Goal: Information Seeking & Learning: Learn about a topic

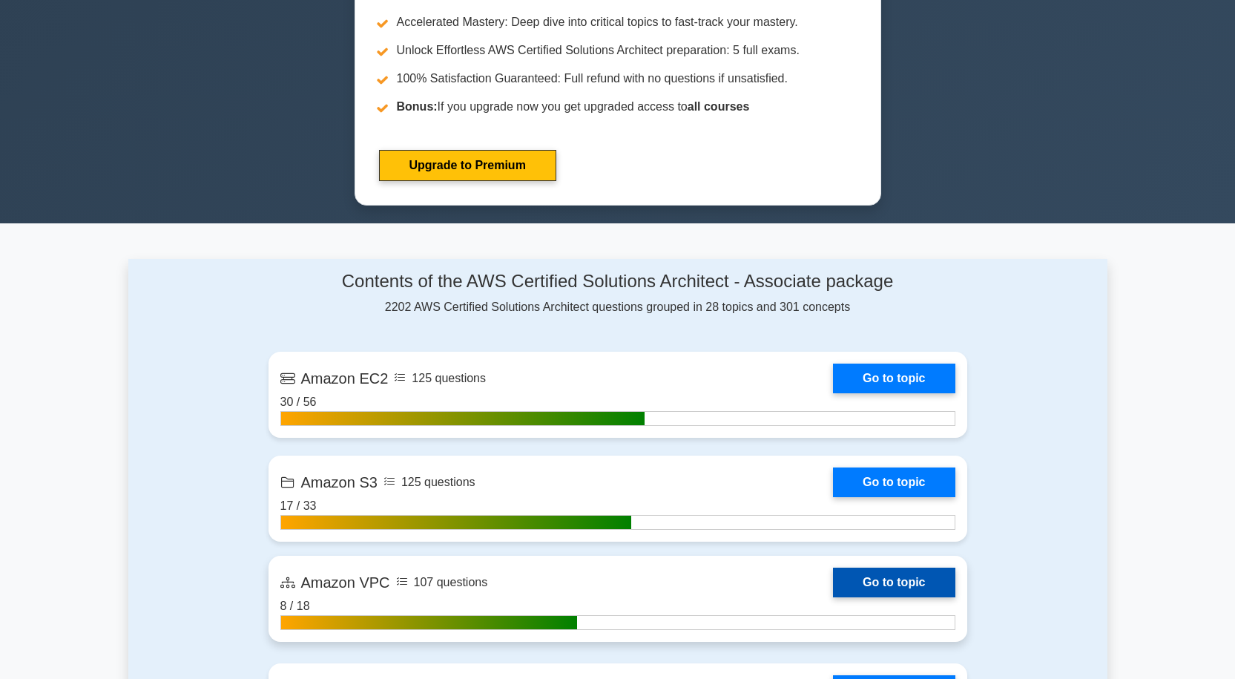
scroll to position [816, 0]
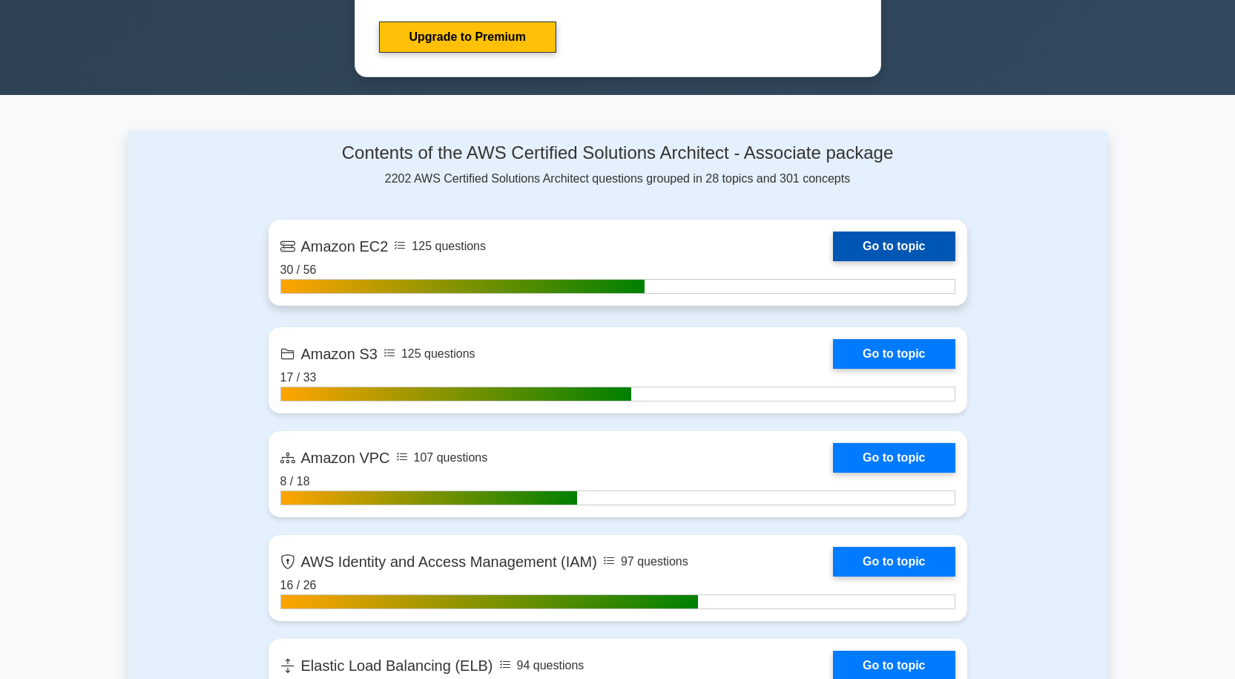
click at [887, 246] on link "Go to topic" at bounding box center [894, 247] width 122 height 30
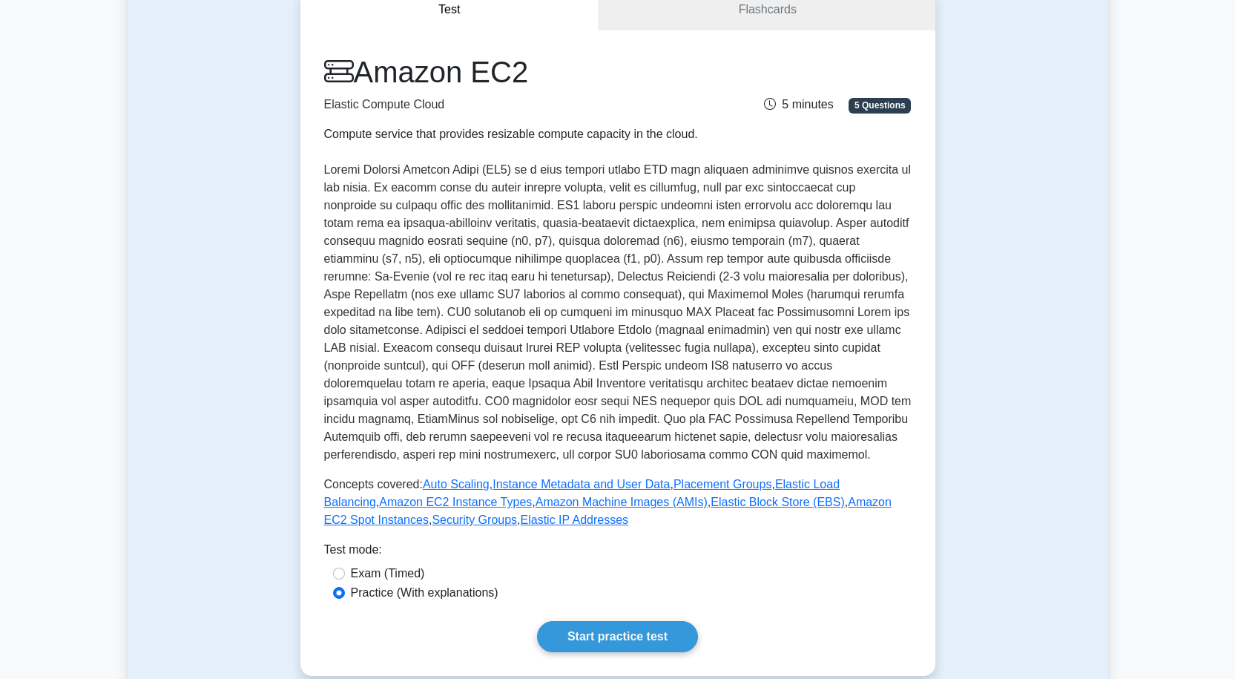
scroll to position [148, 0]
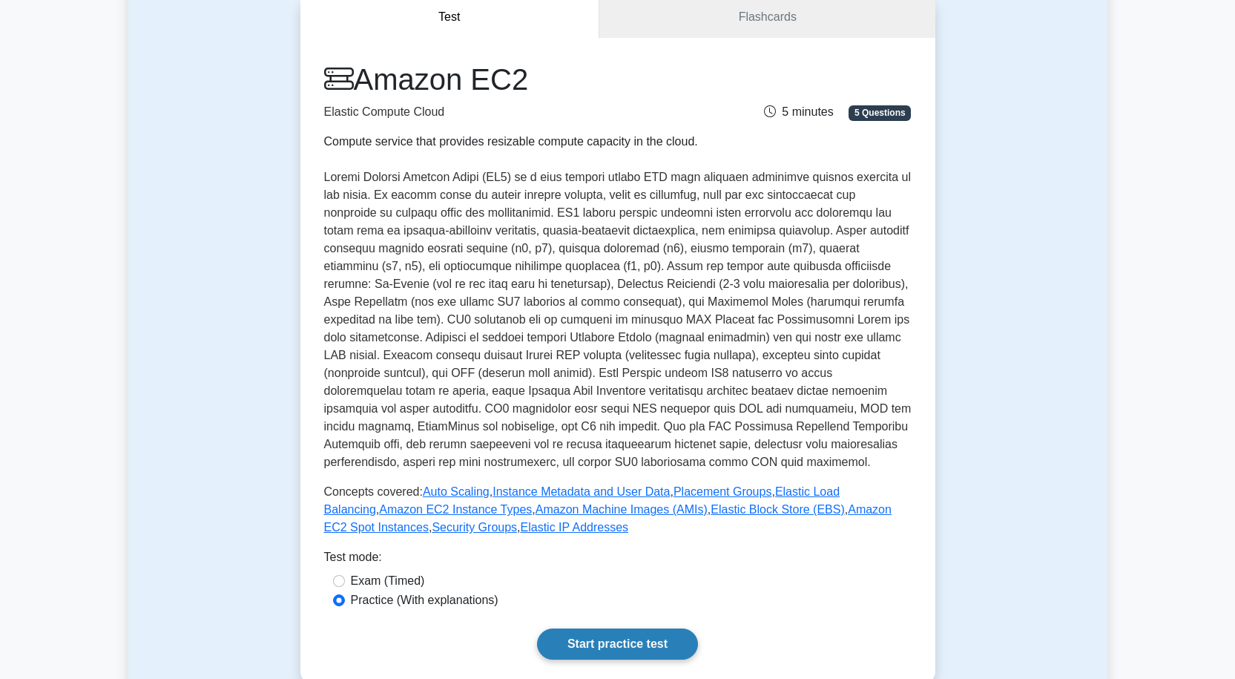
click at [642, 637] on link "Start practice test" at bounding box center [617, 643] width 161 height 31
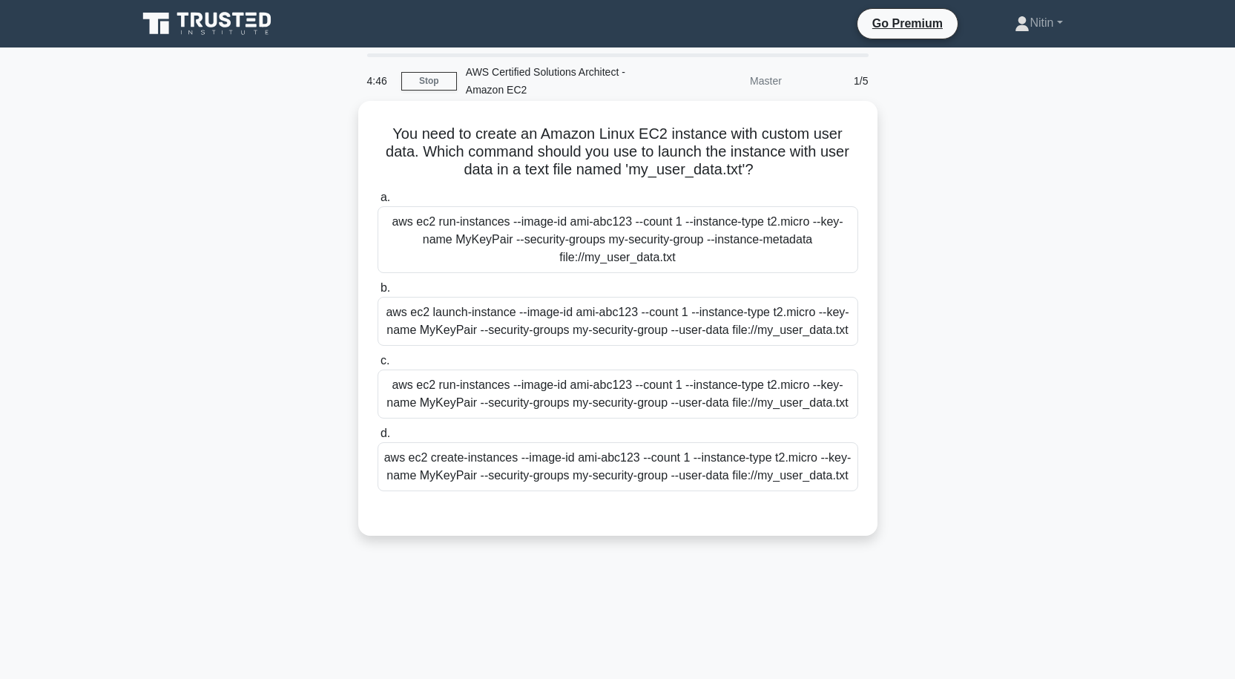
click at [617, 334] on div "aws ec2 launch-instance --image-id ami-abc123 --count 1 --instance-type t2.micr…" at bounding box center [618, 321] width 481 height 49
click at [378, 293] on input "b. aws ec2 launch-instance --image-id ami-abc123 --count 1 --instance-type t2.m…" at bounding box center [378, 288] width 0 height 10
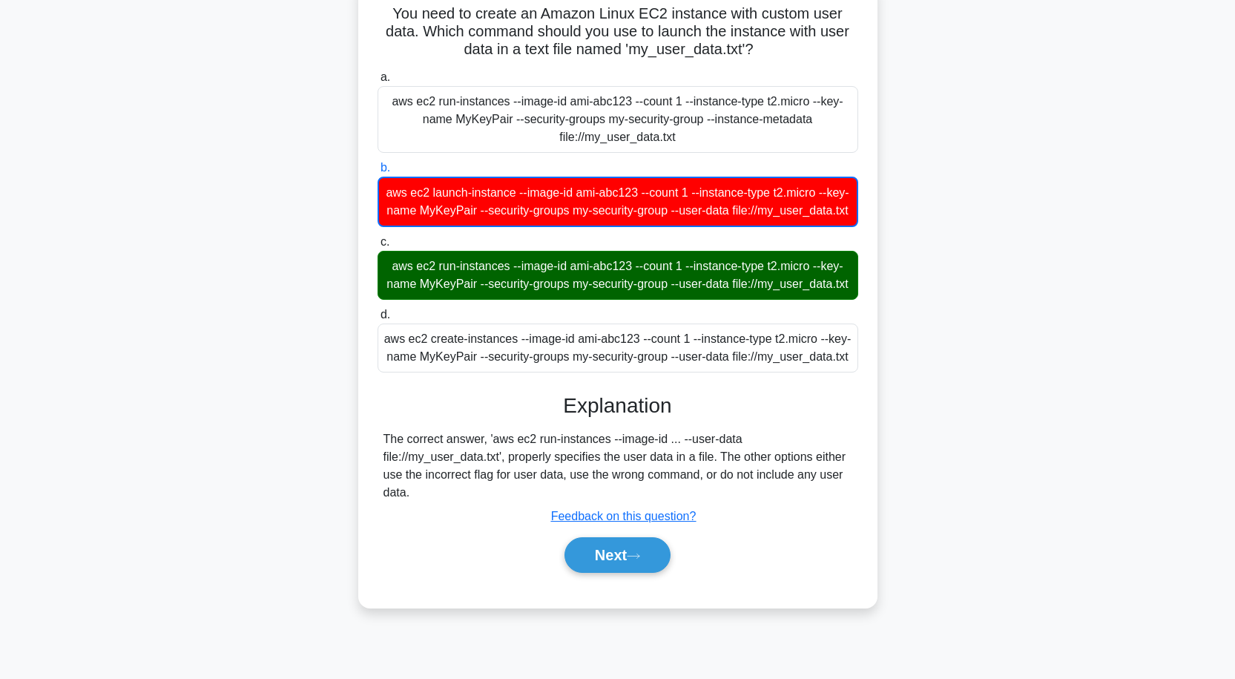
scroll to position [131, 0]
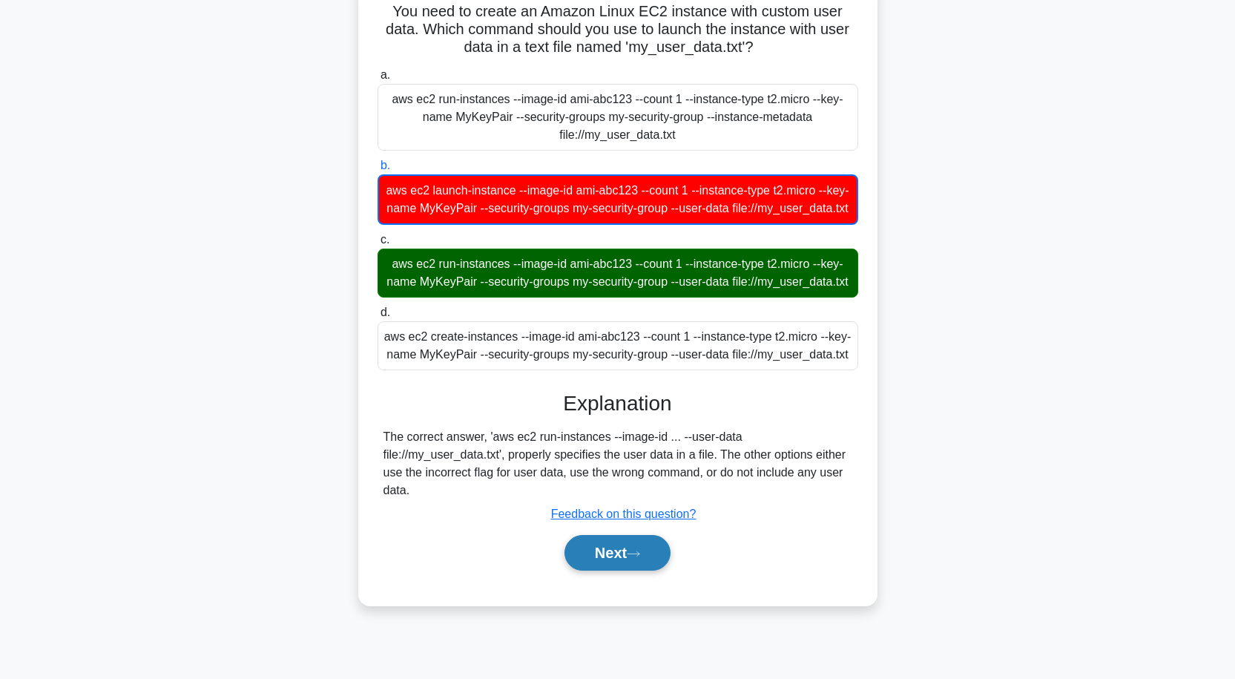
click at [648, 571] on button "Next" at bounding box center [618, 553] width 106 height 36
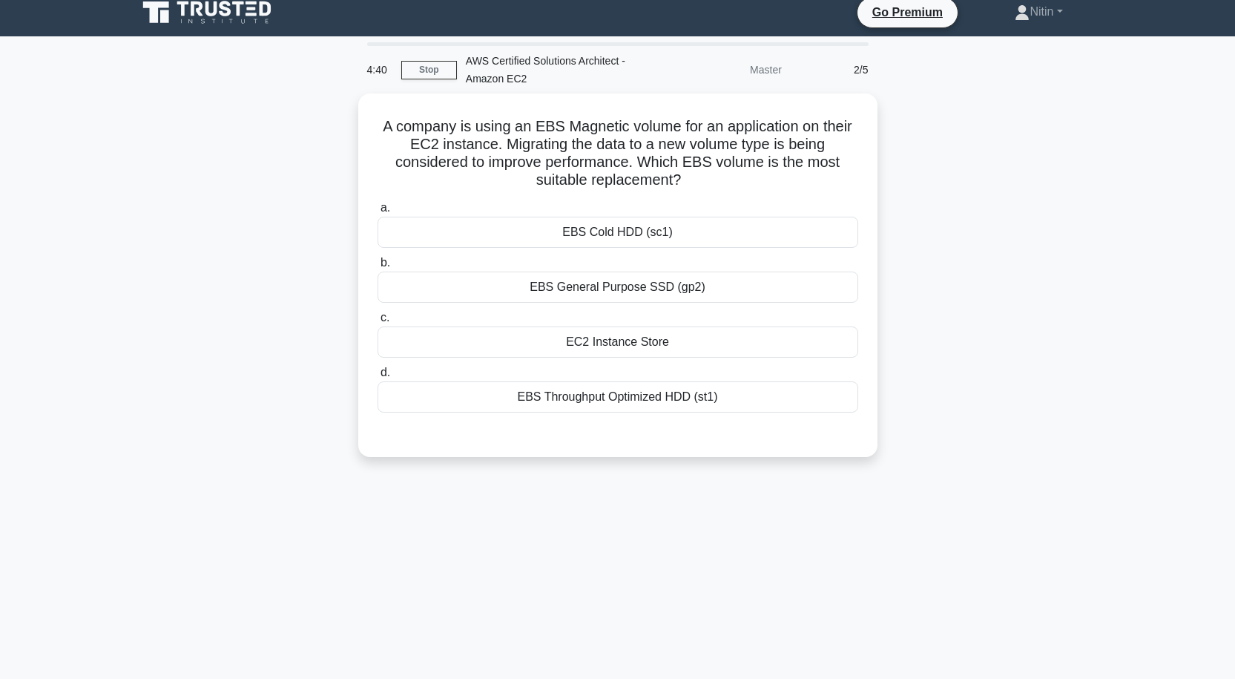
scroll to position [0, 0]
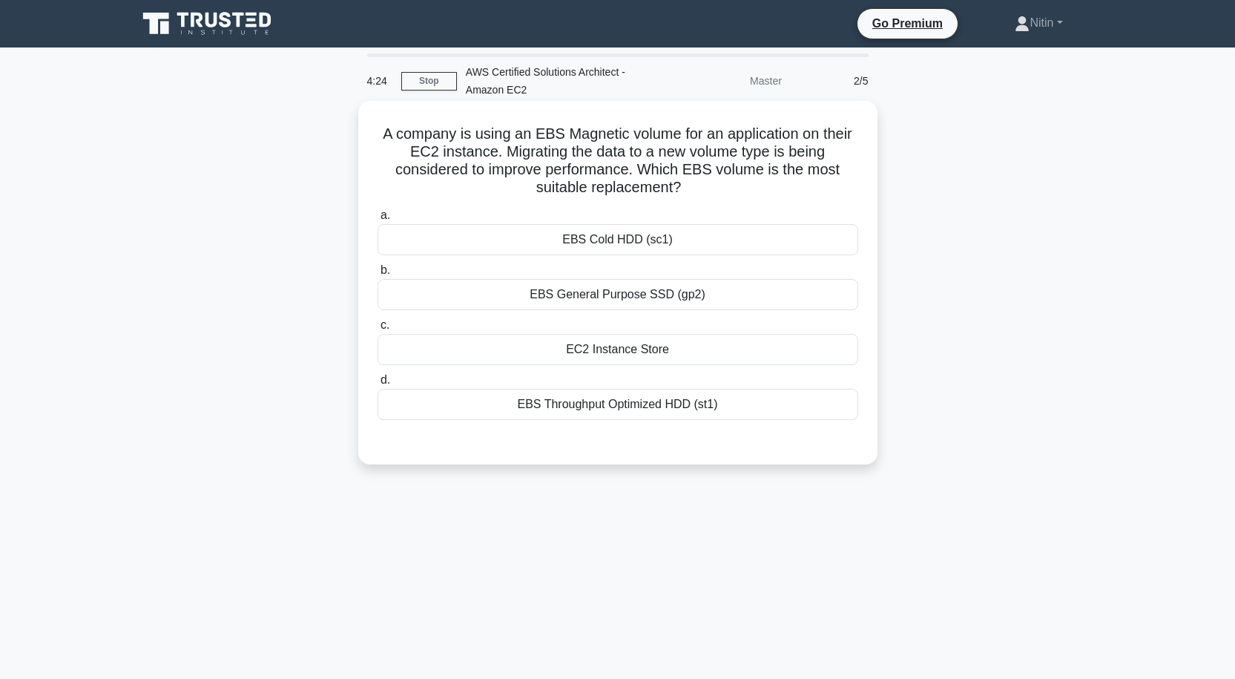
click at [635, 297] on div "EBS General Purpose SSD (gp2)" at bounding box center [618, 294] width 481 height 31
click at [378, 275] on input "b. EBS General Purpose SSD (gp2)" at bounding box center [378, 271] width 0 height 10
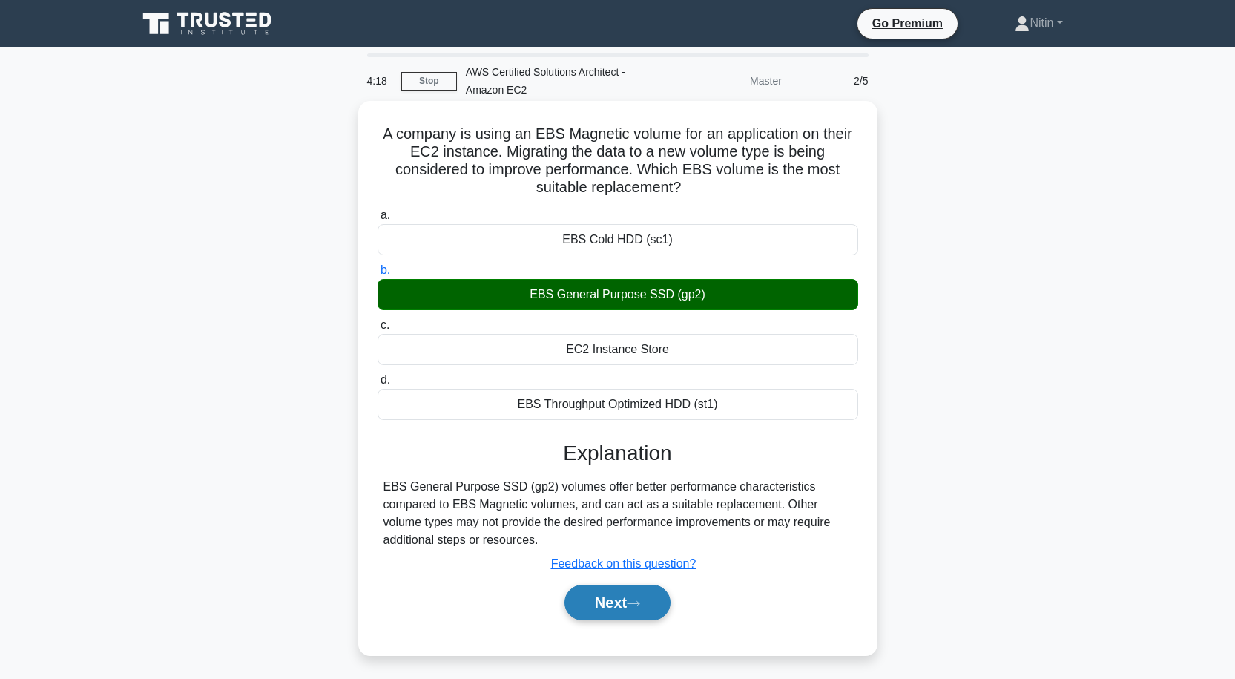
click at [628, 602] on button "Next" at bounding box center [618, 603] width 106 height 36
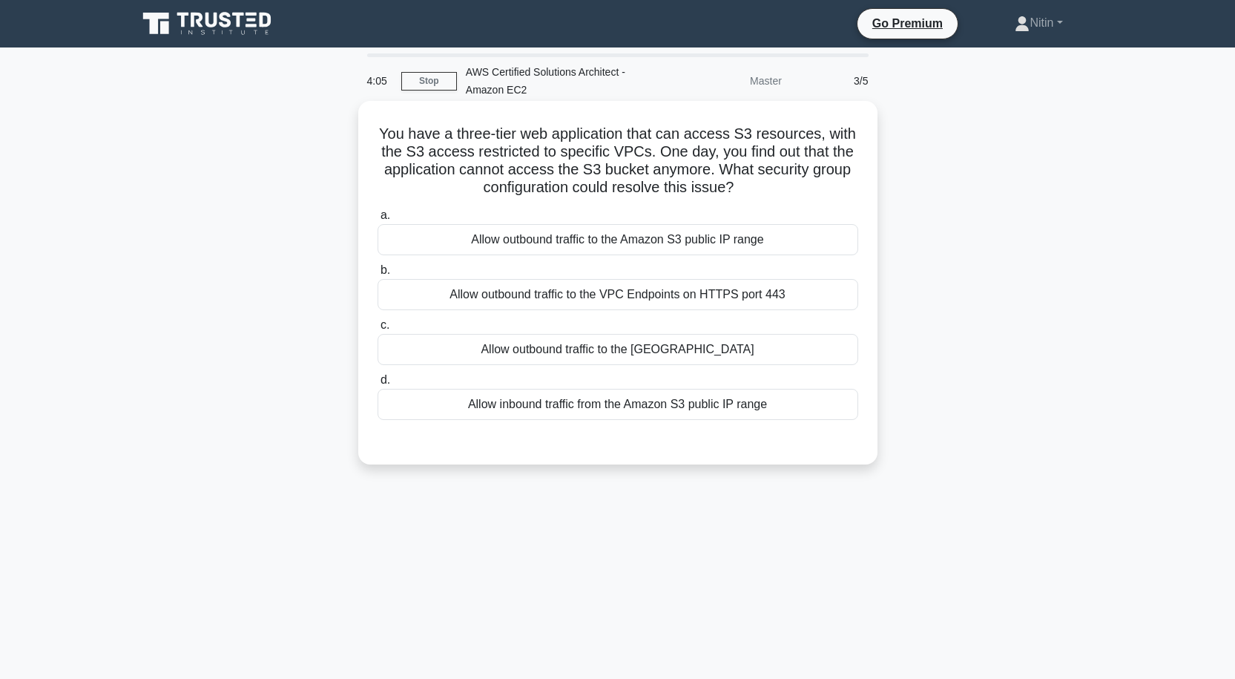
click at [759, 347] on div "Allow outbound traffic to the NAT Gateway" at bounding box center [618, 349] width 481 height 31
click at [378, 330] on input "c. Allow outbound traffic to the NAT Gateway" at bounding box center [378, 326] width 0 height 10
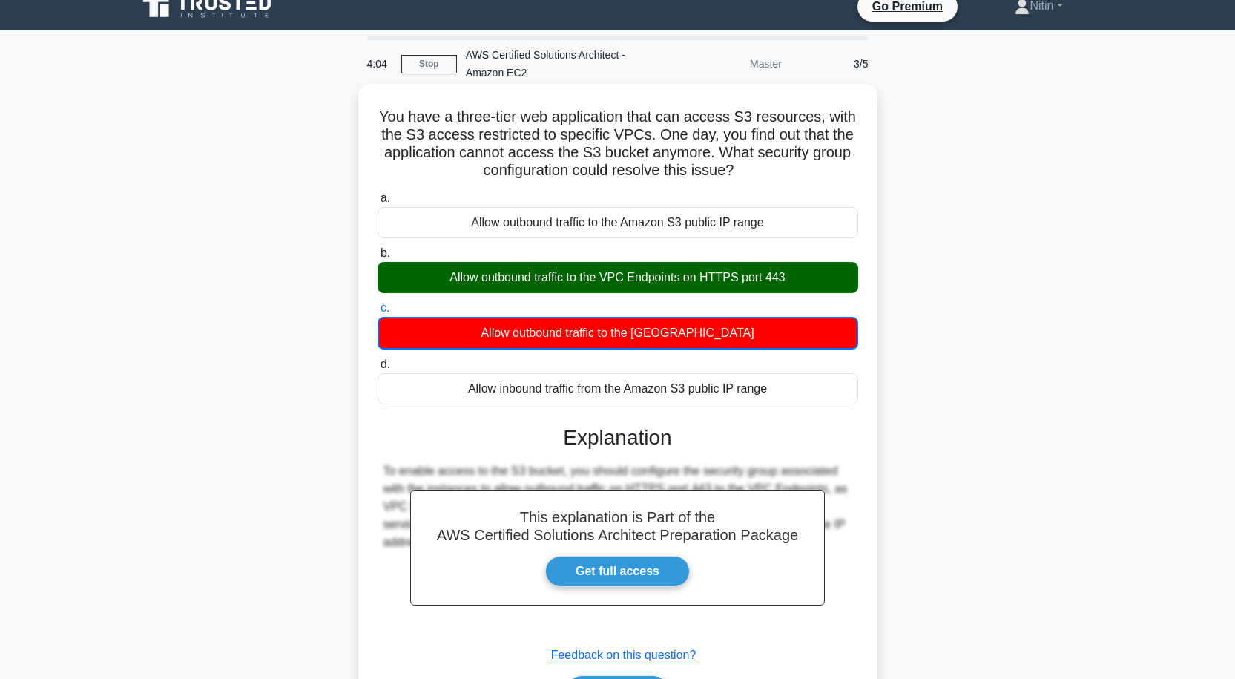
scroll to position [122, 0]
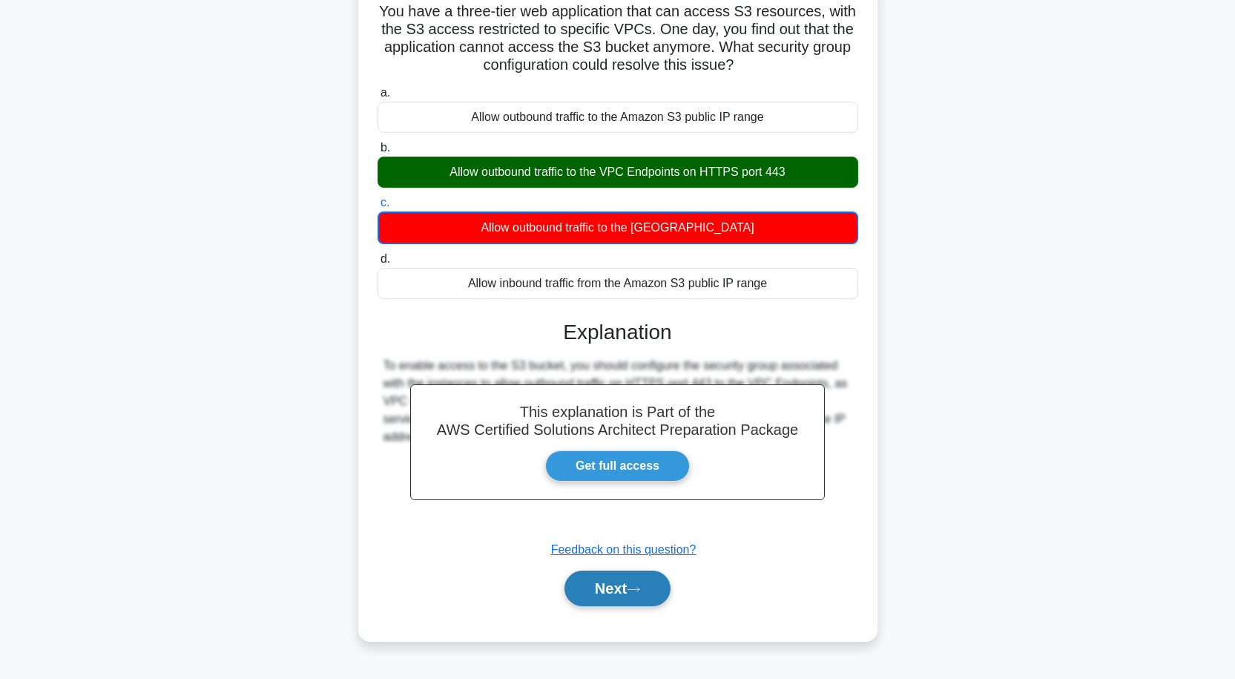
click at [605, 602] on button "Next" at bounding box center [618, 589] width 106 height 36
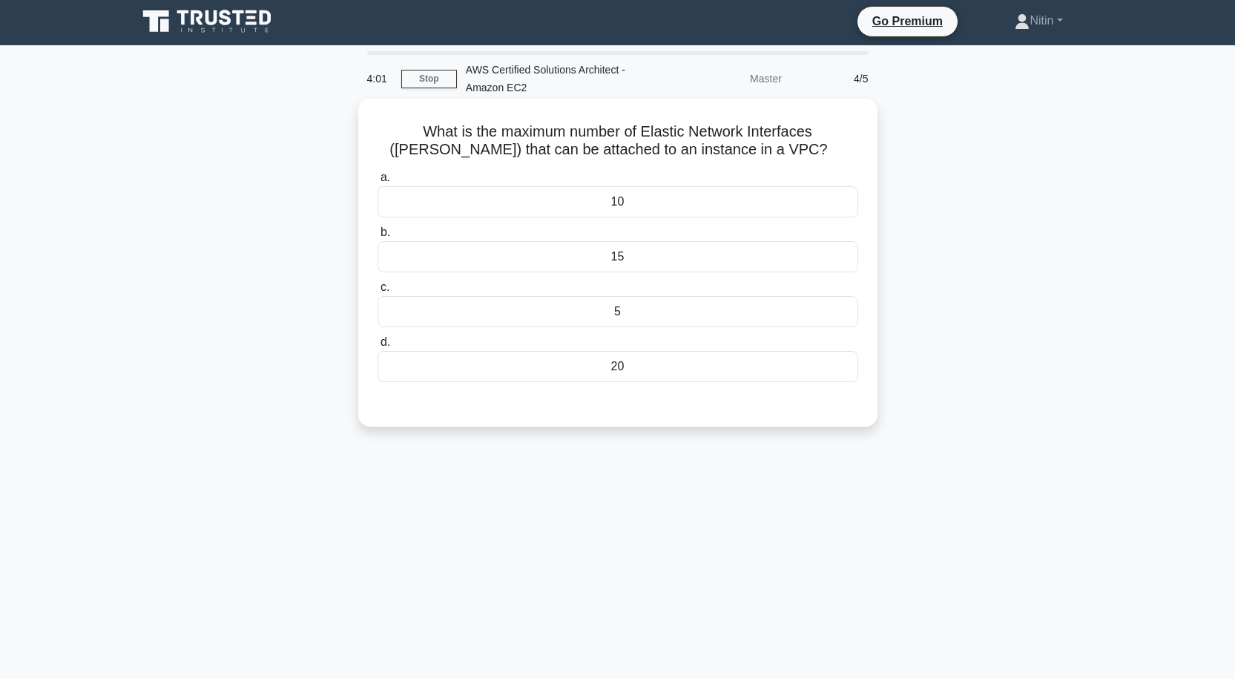
scroll to position [0, 0]
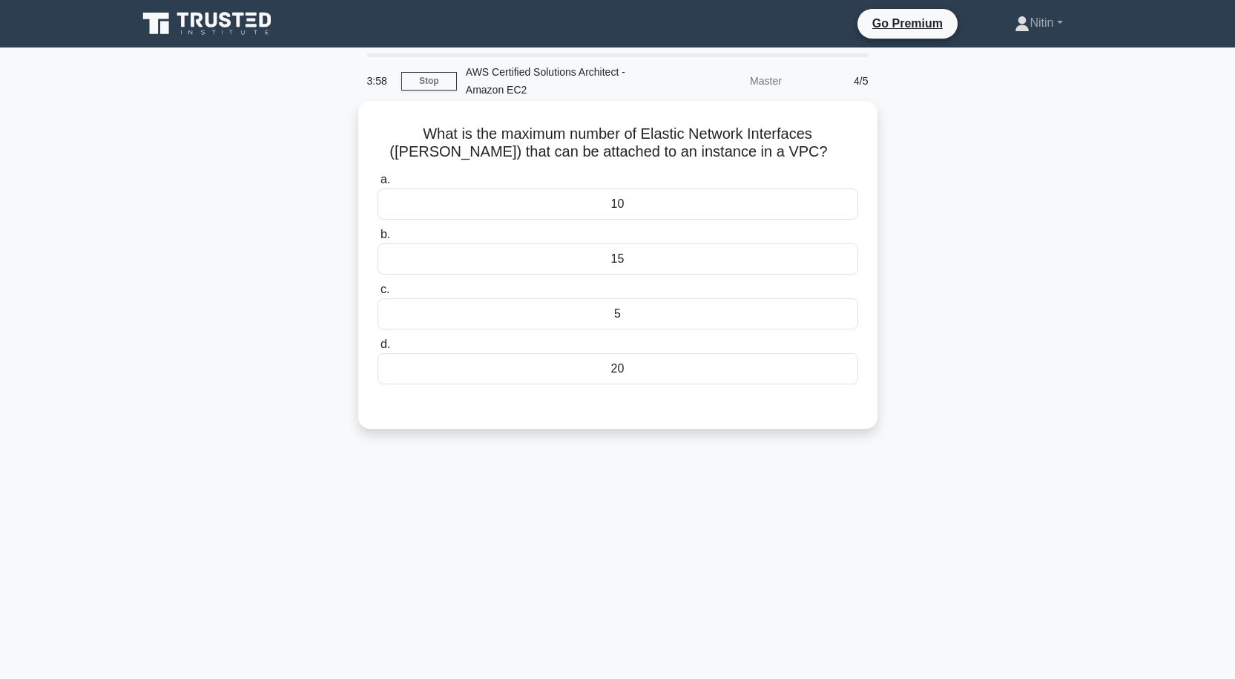
click at [636, 262] on div "15" at bounding box center [618, 258] width 481 height 31
click at [378, 240] on input "b. 15" at bounding box center [378, 235] width 0 height 10
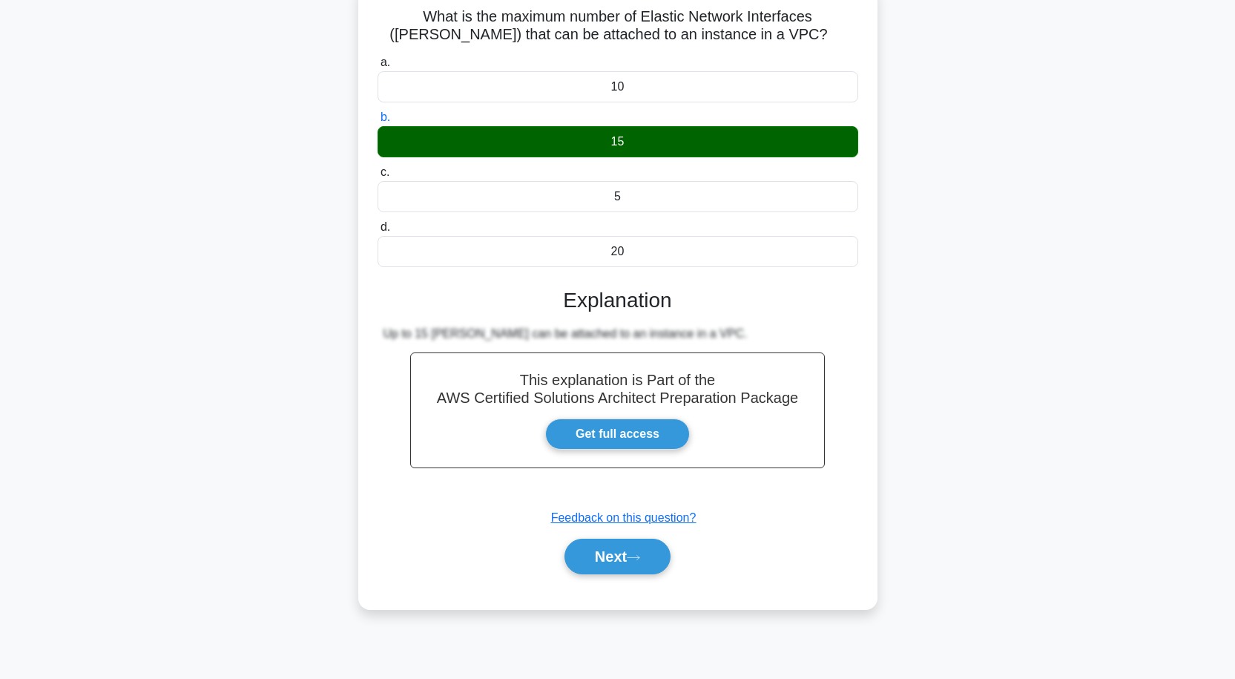
scroll to position [122, 0]
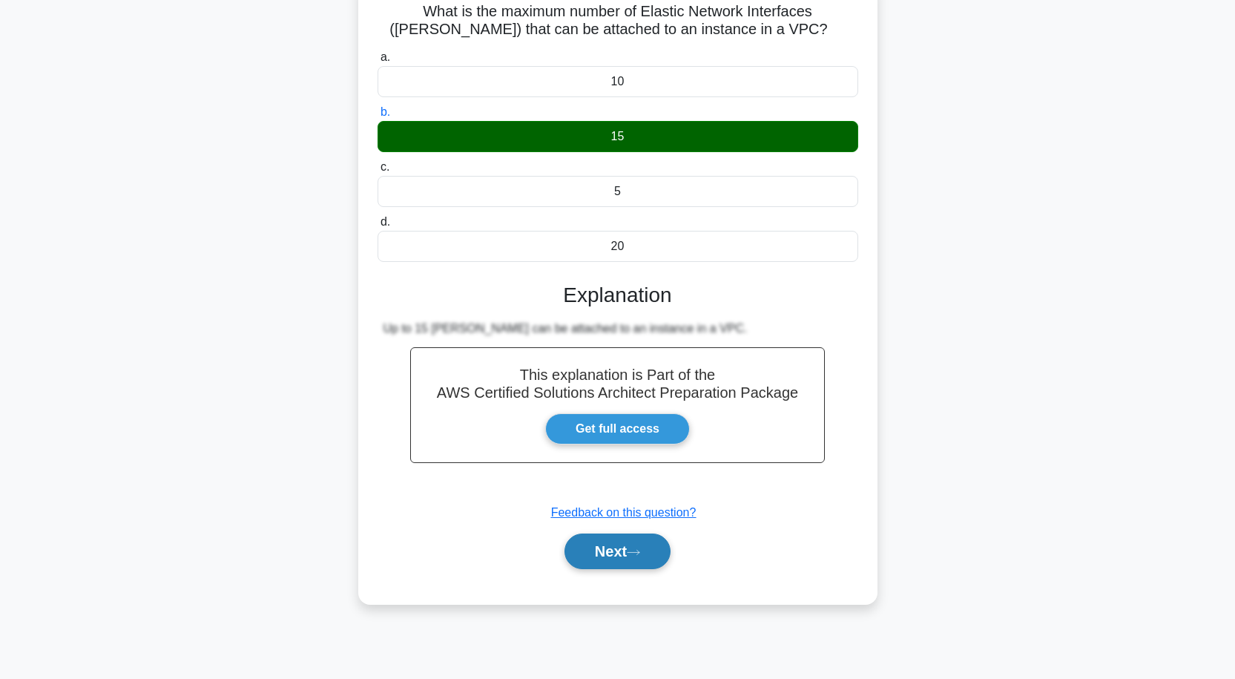
click at [621, 556] on button "Next" at bounding box center [618, 551] width 106 height 36
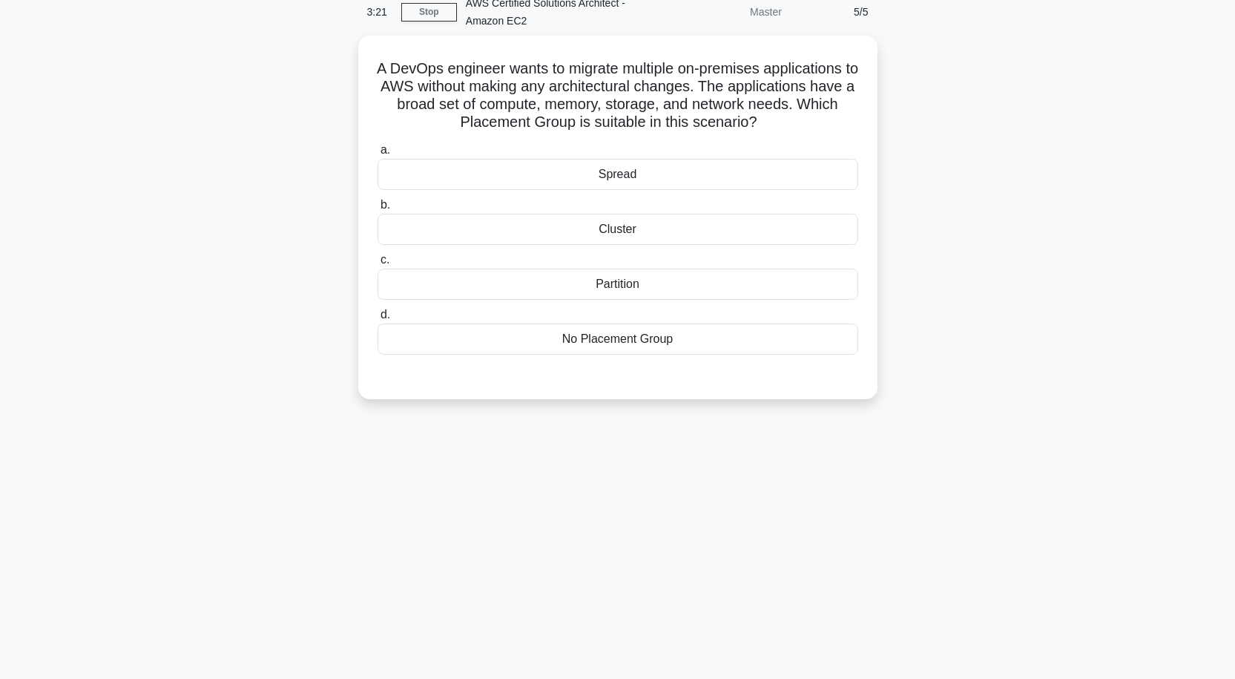
scroll to position [0, 0]
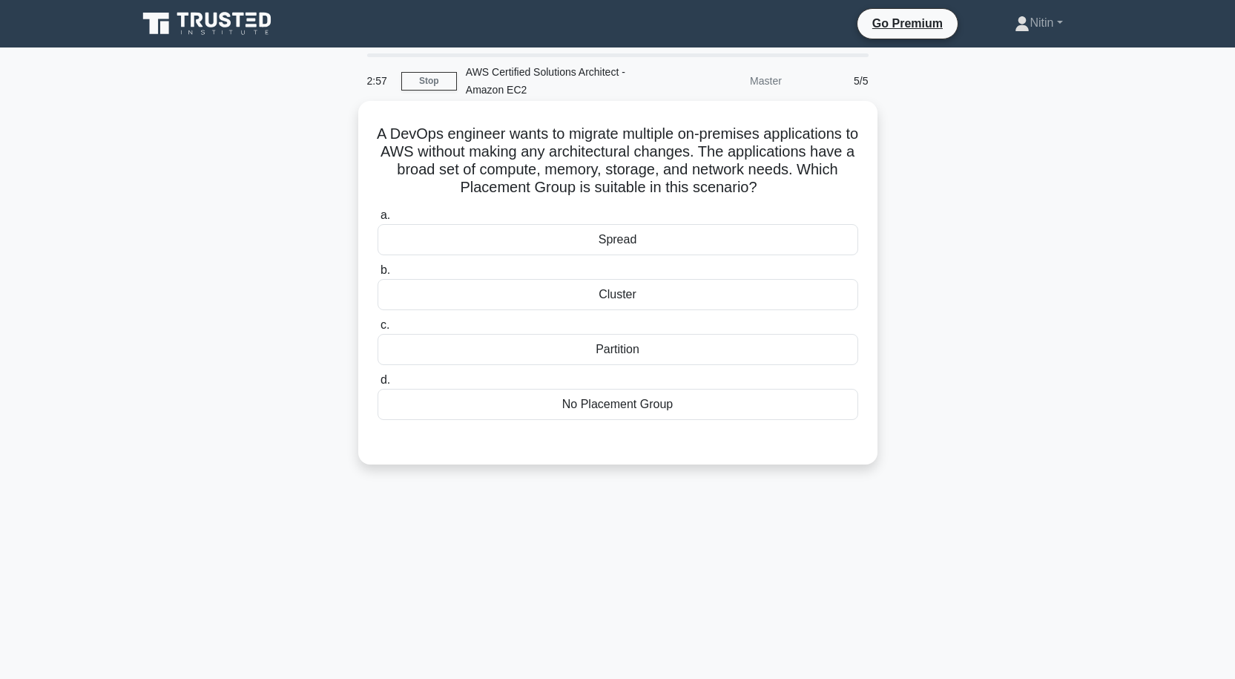
click at [640, 347] on div "Partition" at bounding box center [618, 349] width 481 height 31
click at [378, 330] on input "c. Partition" at bounding box center [378, 326] width 0 height 10
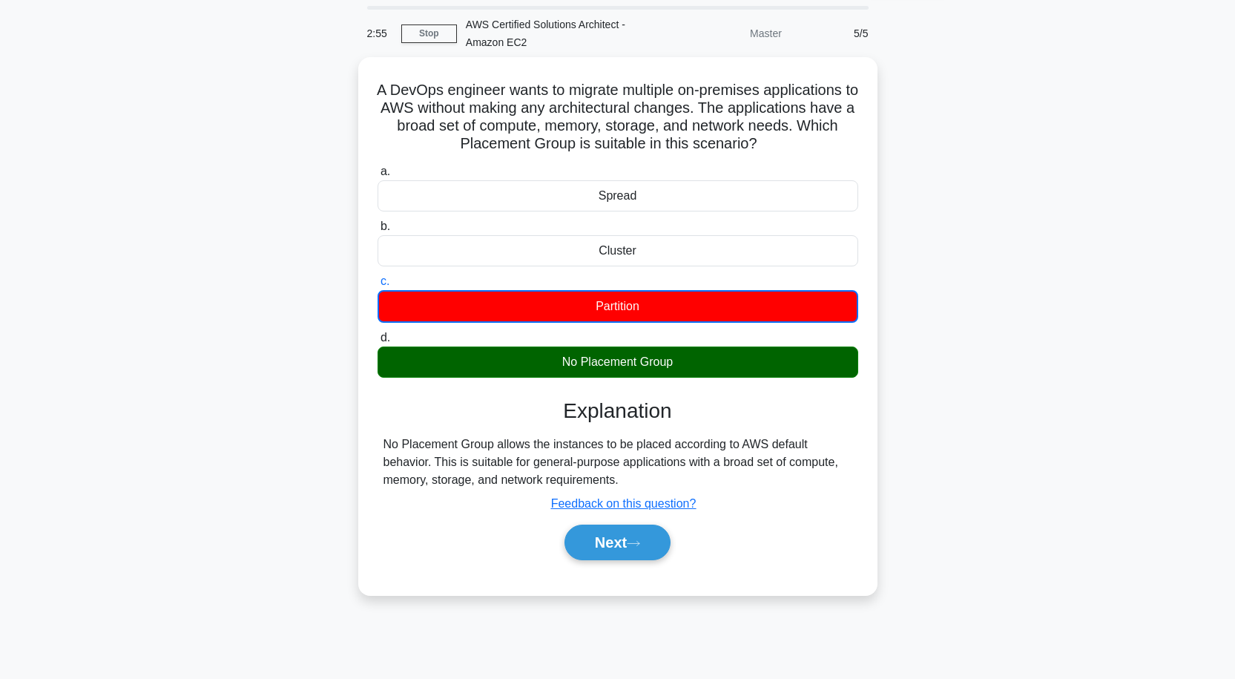
scroll to position [74, 0]
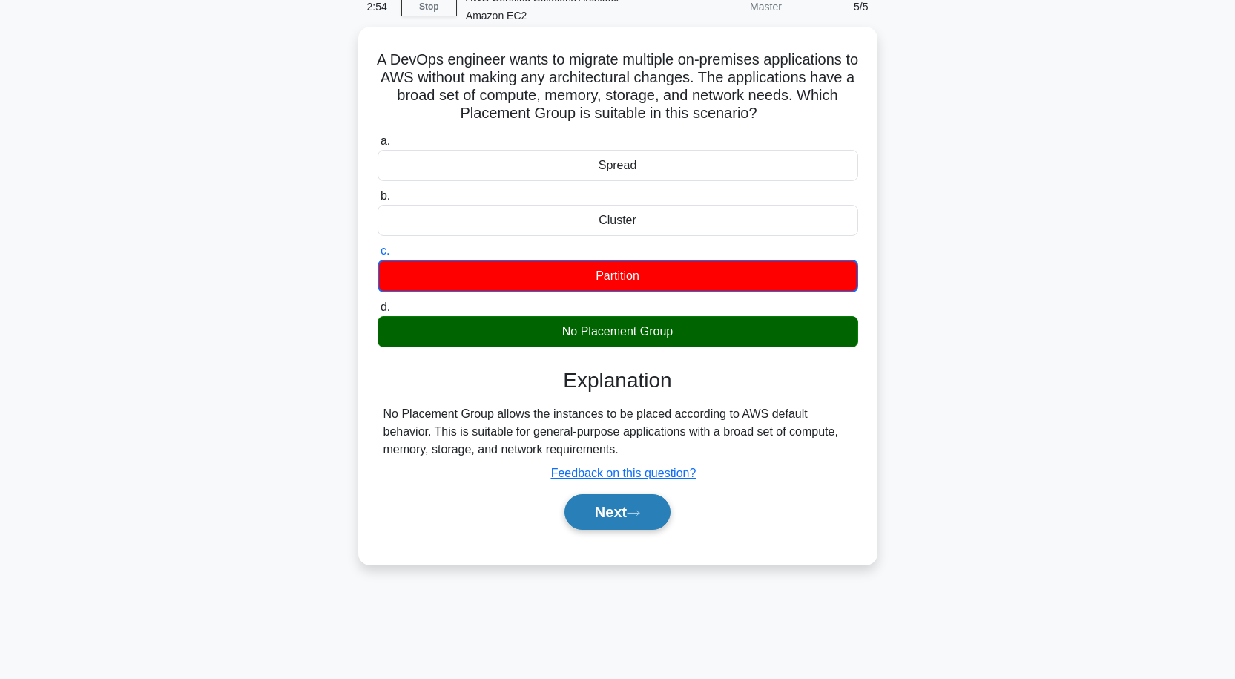
click at [621, 510] on button "Next" at bounding box center [618, 512] width 106 height 36
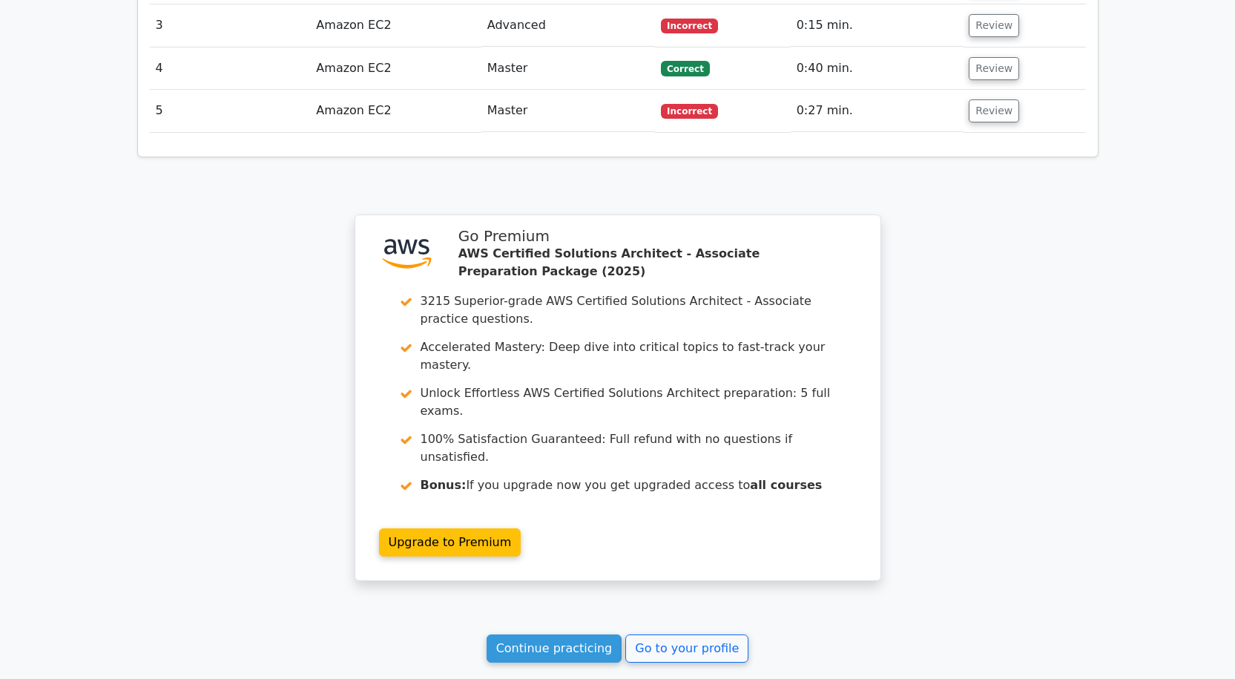
scroll to position [1959, 0]
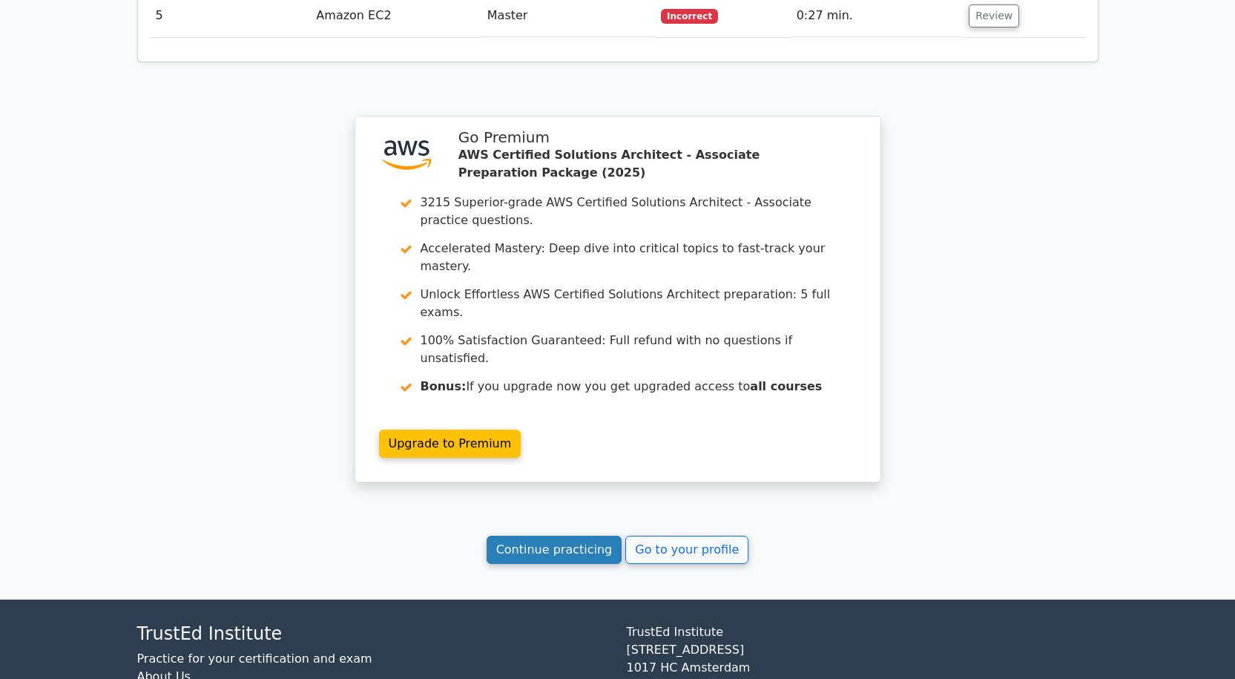
click at [548, 536] on link "Continue practicing" at bounding box center [555, 550] width 136 height 28
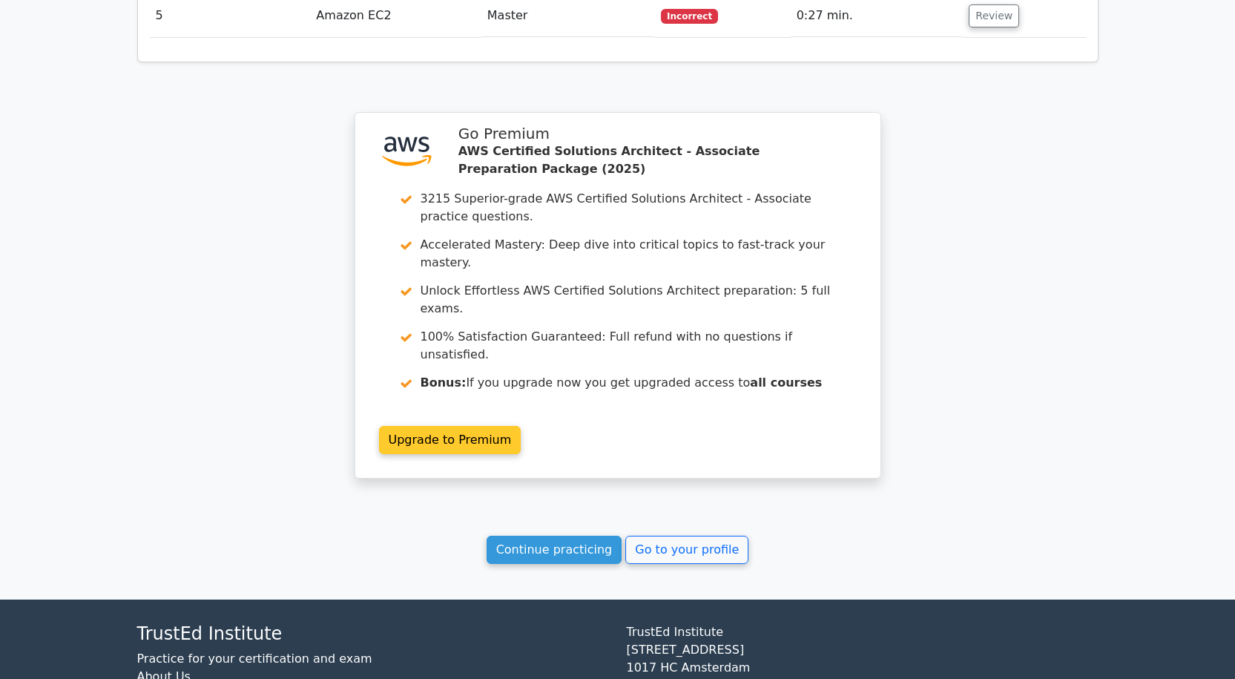
scroll to position [1713, 0]
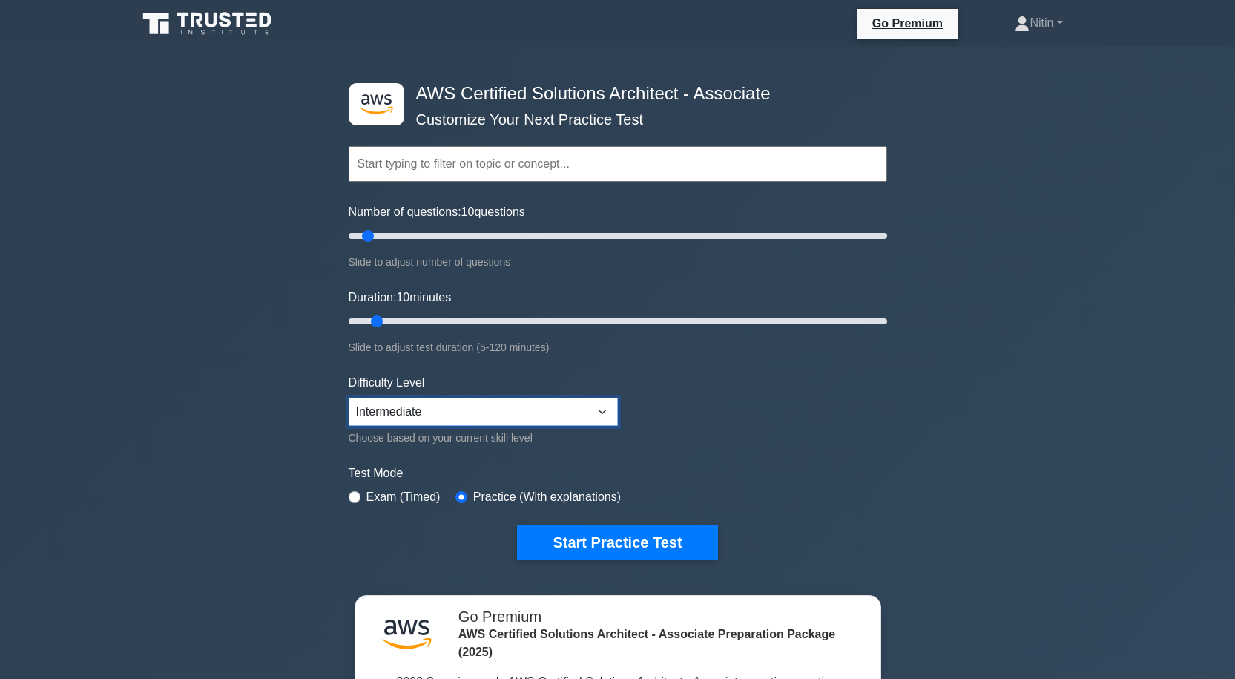
click at [595, 408] on select "Beginner Intermediate Expert" at bounding box center [483, 412] width 269 height 28
click at [349, 398] on select "Beginner Intermediate Expert" at bounding box center [483, 412] width 269 height 28
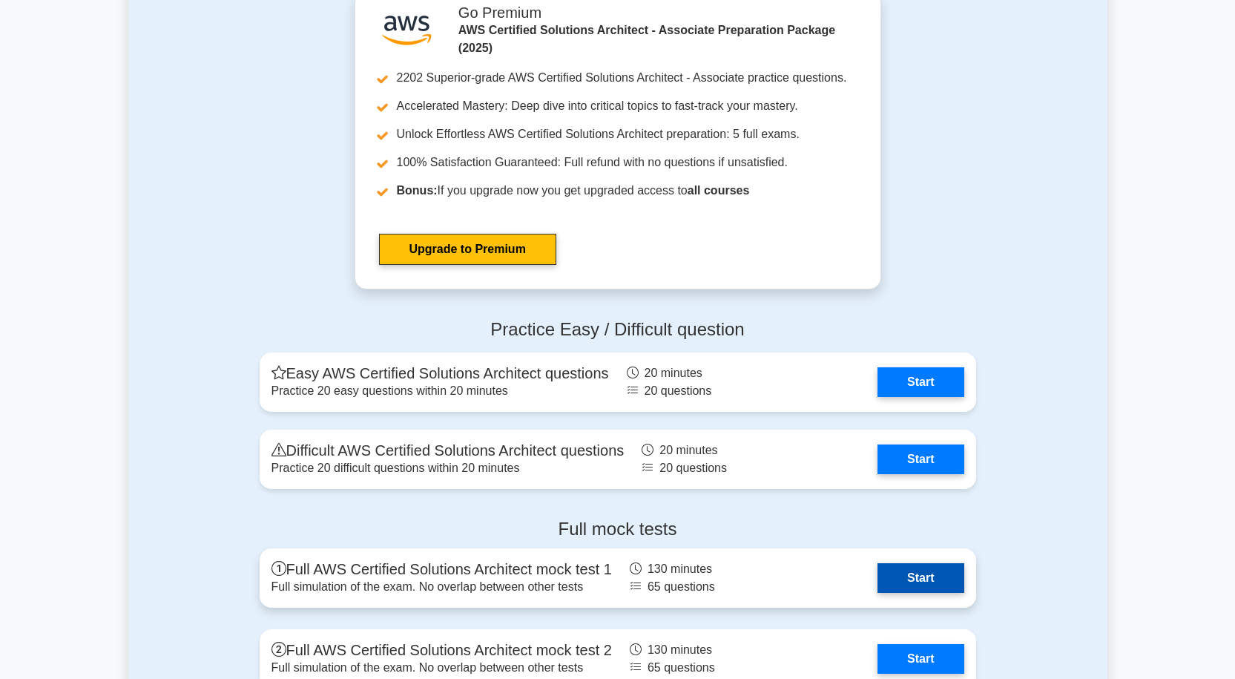
scroll to position [3933, 0]
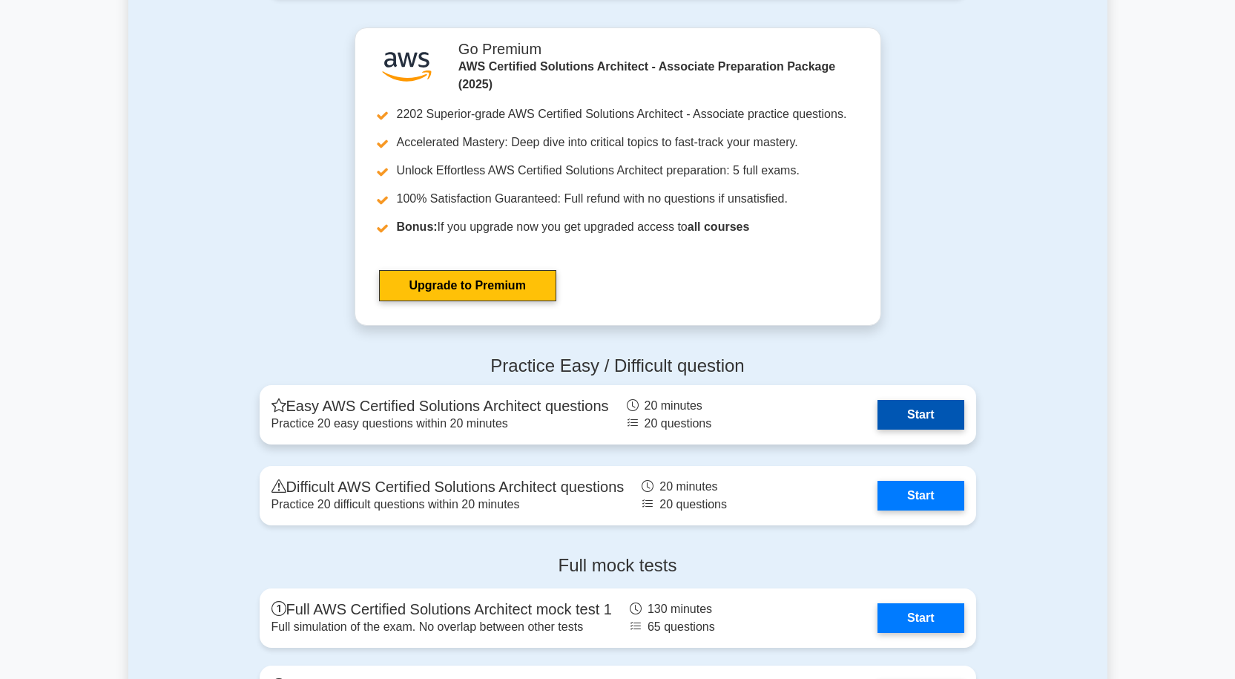
click at [909, 413] on link "Start" at bounding box center [921, 415] width 86 height 30
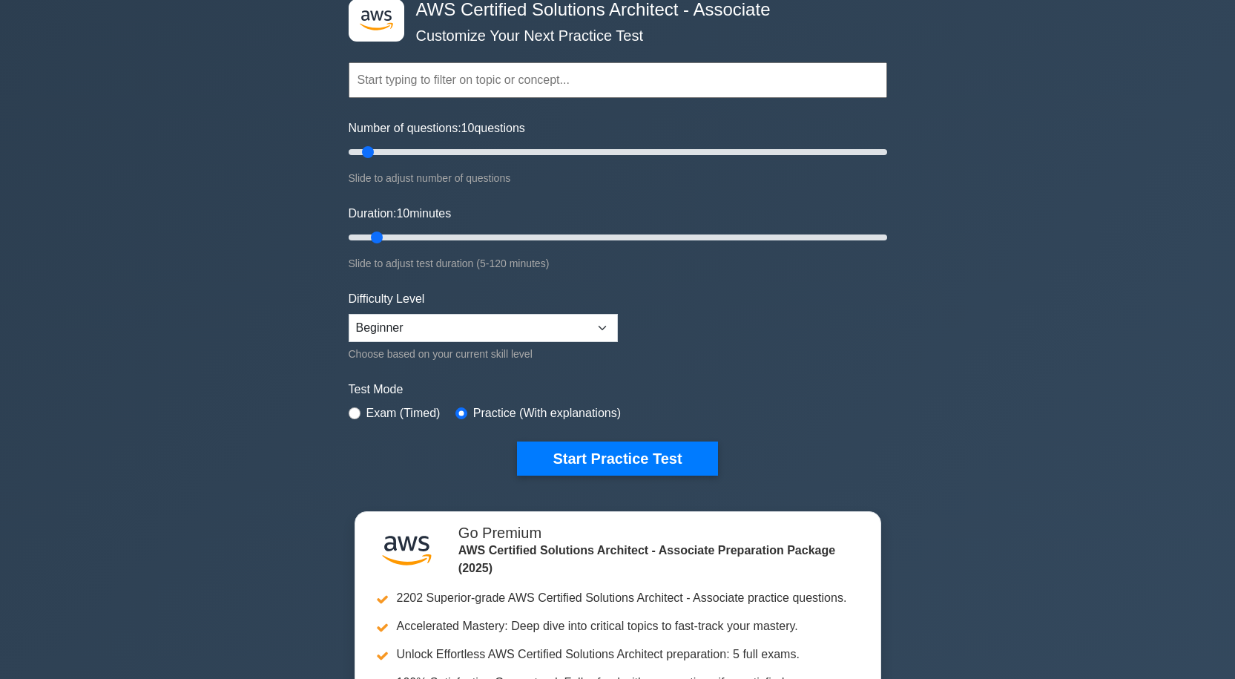
scroll to position [74, 0]
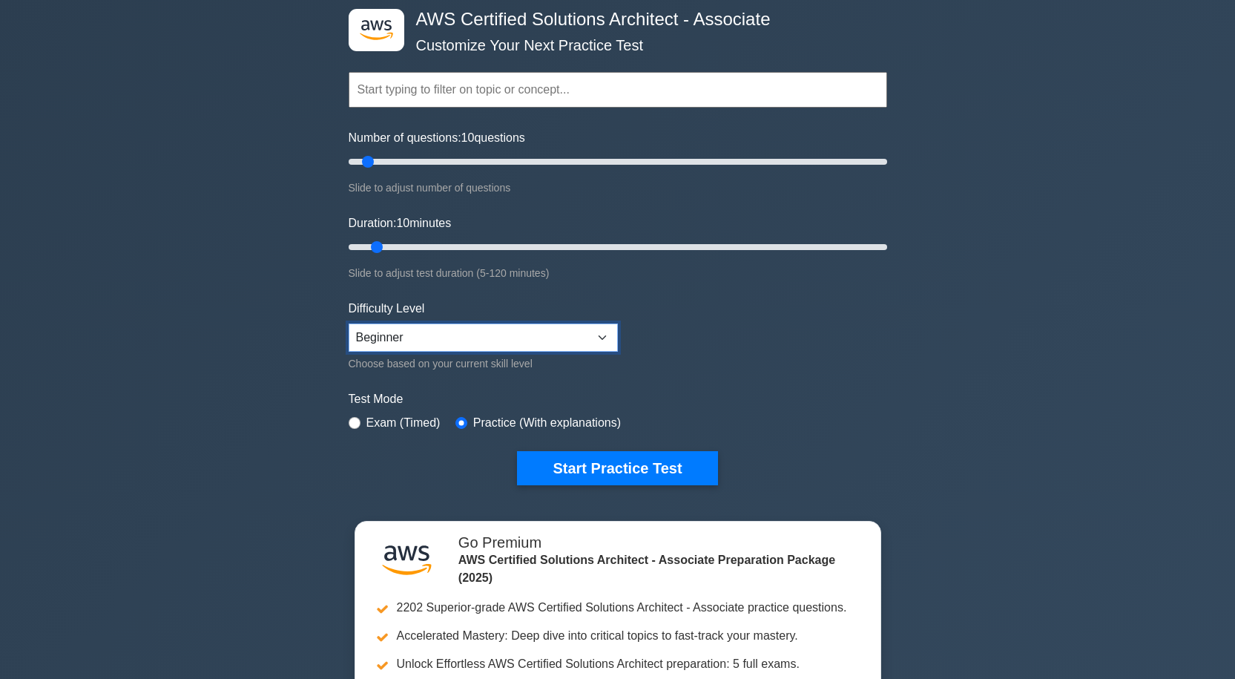
click at [512, 328] on select "Beginner Intermediate Expert" at bounding box center [483, 338] width 269 height 28
select select "expert"
click at [349, 324] on select "Beginner Intermediate Expert" at bounding box center [483, 338] width 269 height 28
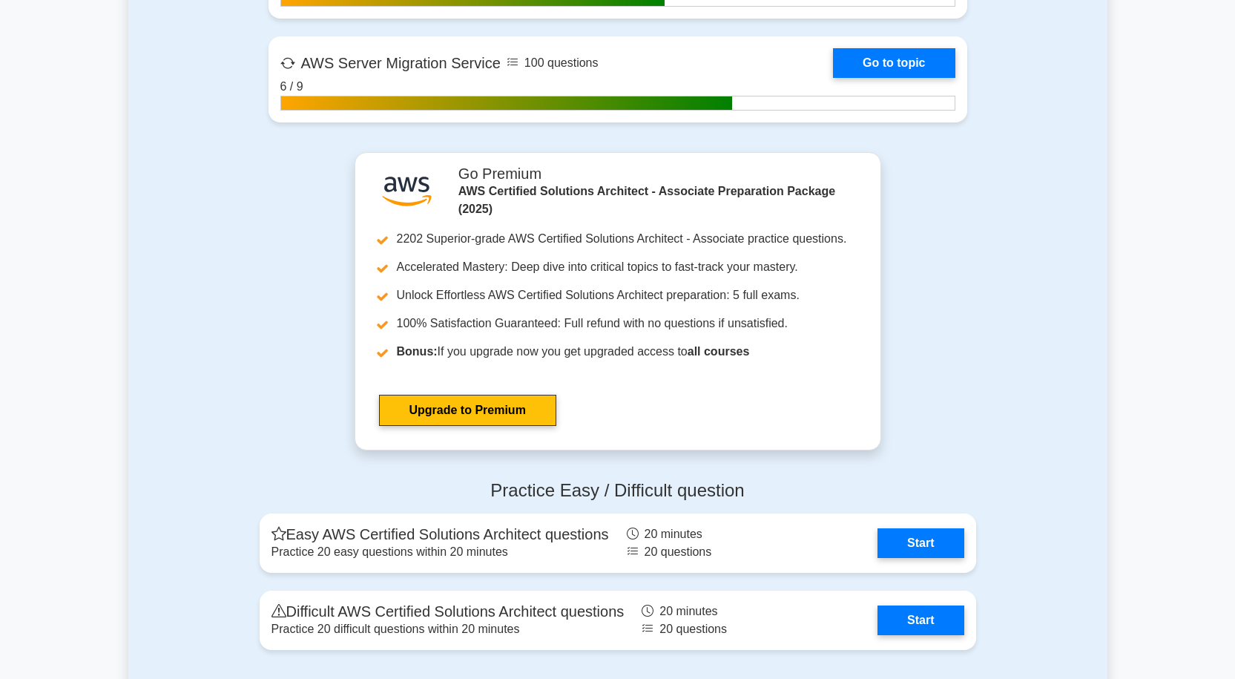
scroll to position [3784, 0]
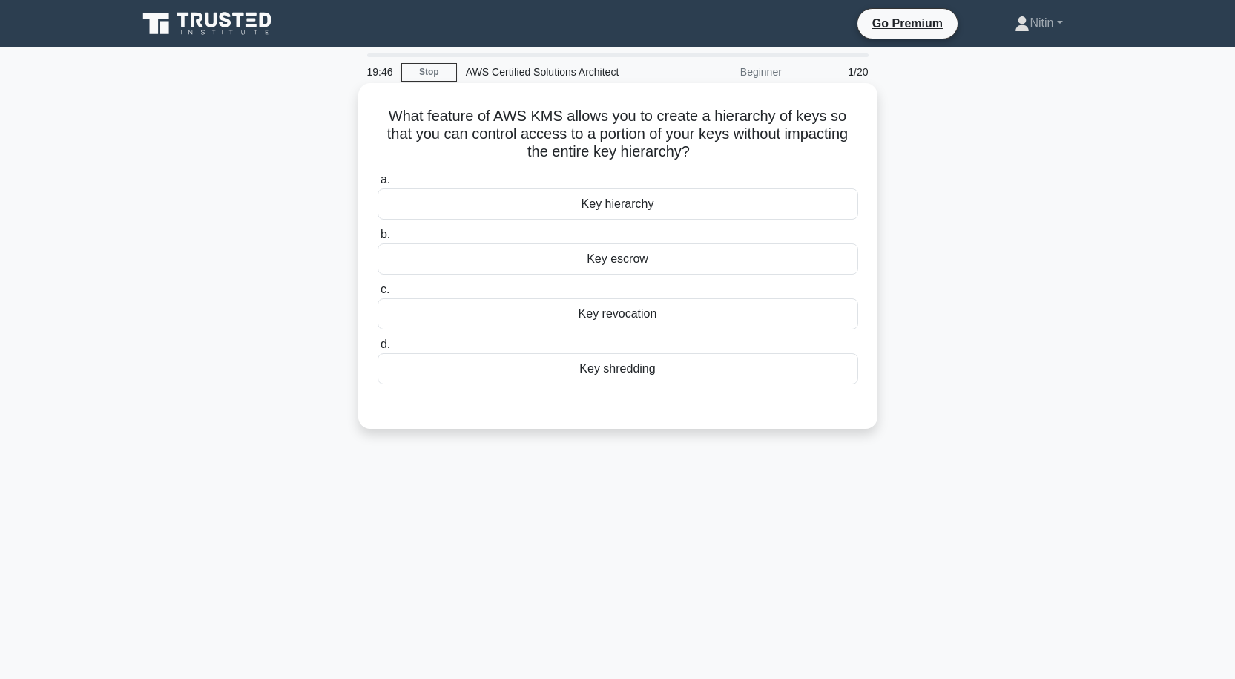
click at [646, 367] on div "Key shredding" at bounding box center [618, 368] width 481 height 31
click at [378, 349] on input "d. Key shredding" at bounding box center [378, 345] width 0 height 10
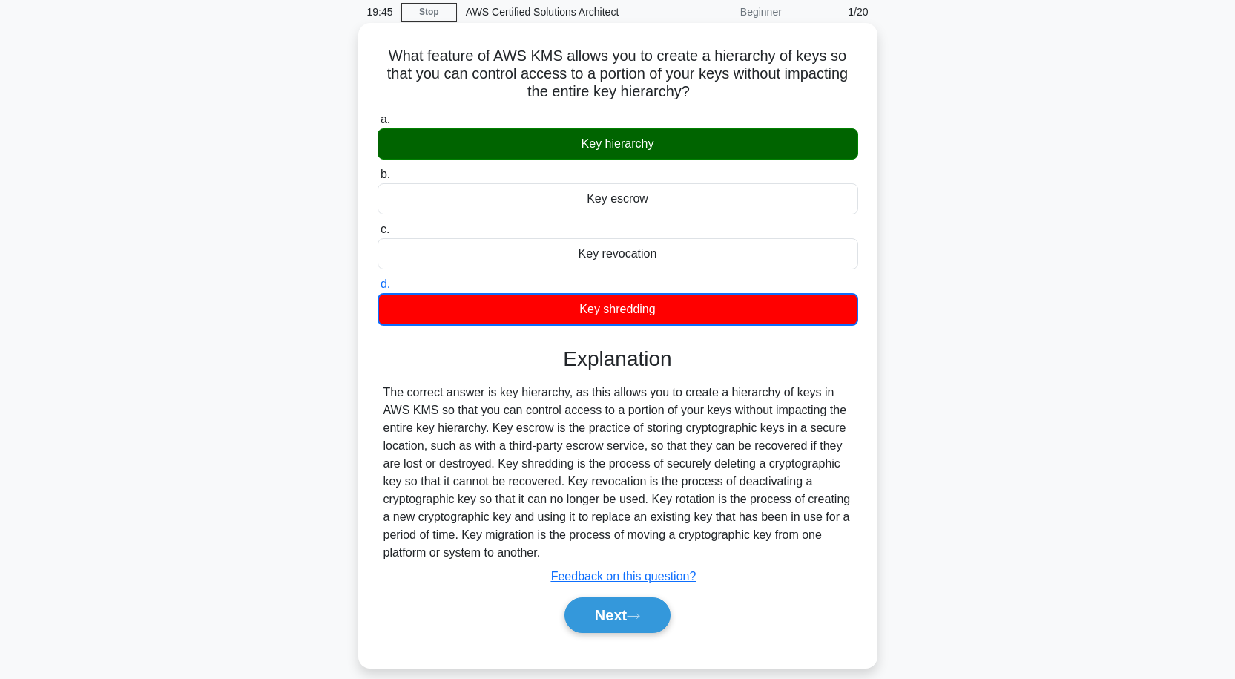
scroll to position [122, 0]
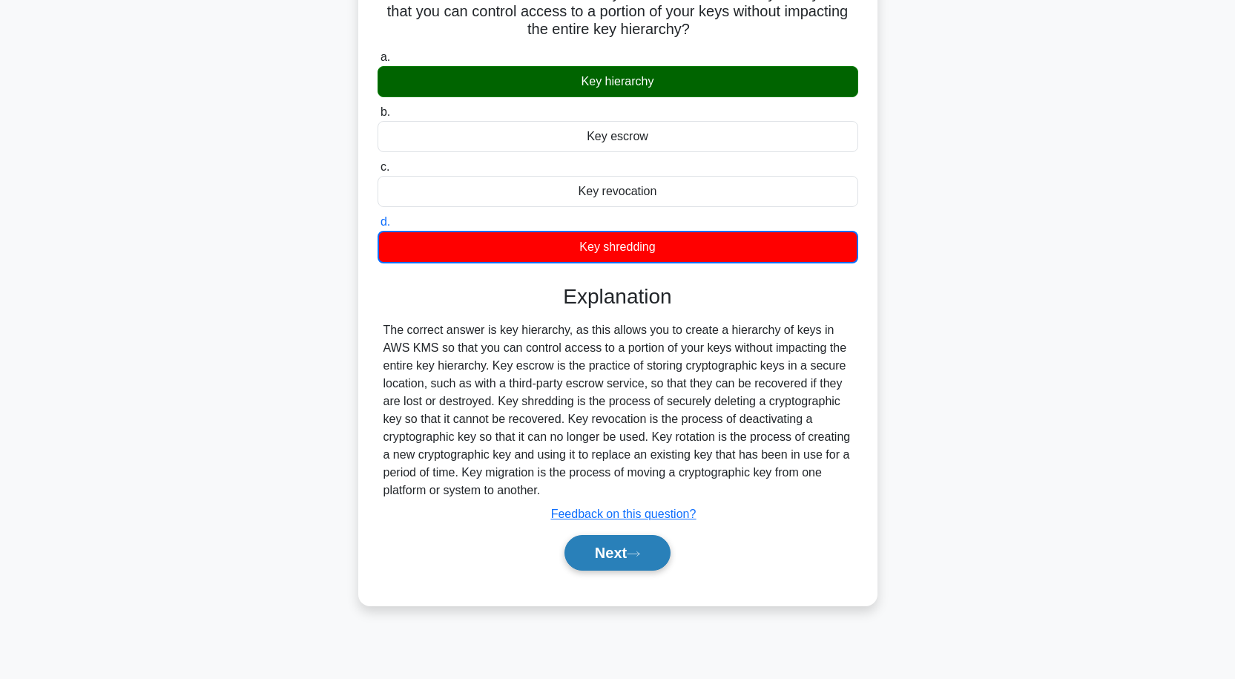
click at [657, 554] on button "Next" at bounding box center [618, 553] width 106 height 36
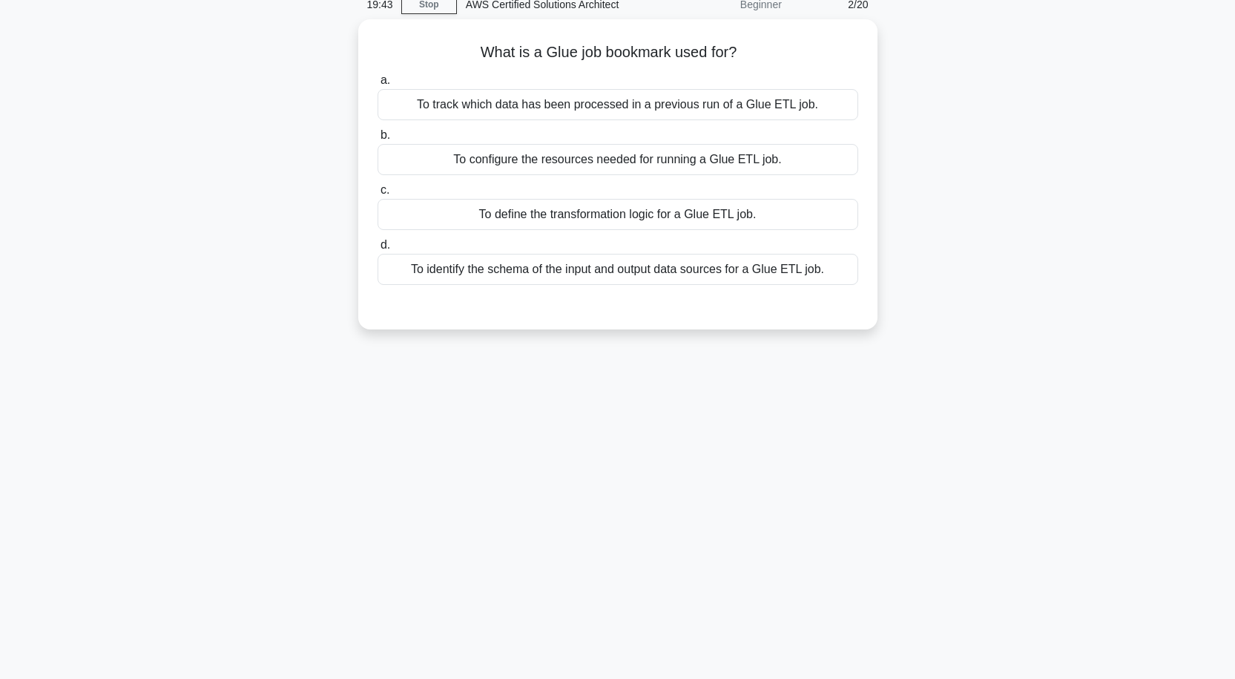
scroll to position [0, 0]
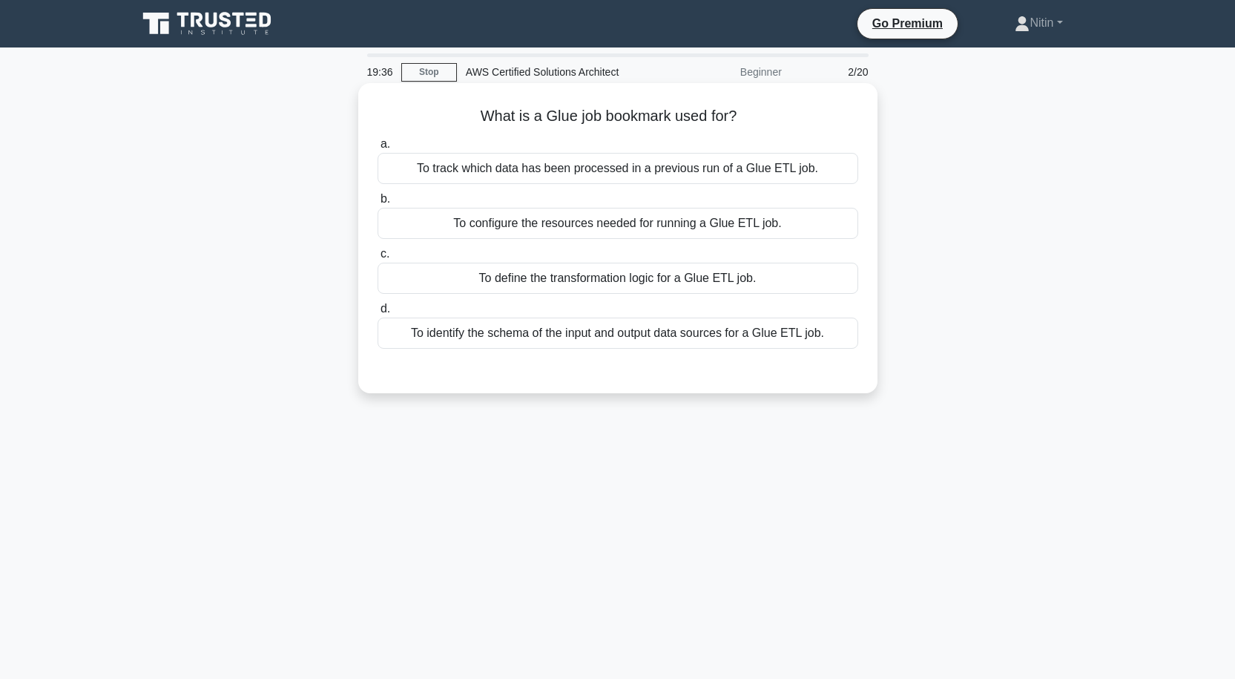
click at [677, 338] on div "To identify the schema of the input and output data sources for a Glue ETL job." at bounding box center [618, 333] width 481 height 31
click at [378, 314] on input "d. To identify the schema of the input and output data sources for a Glue ETL j…" at bounding box center [378, 309] width 0 height 10
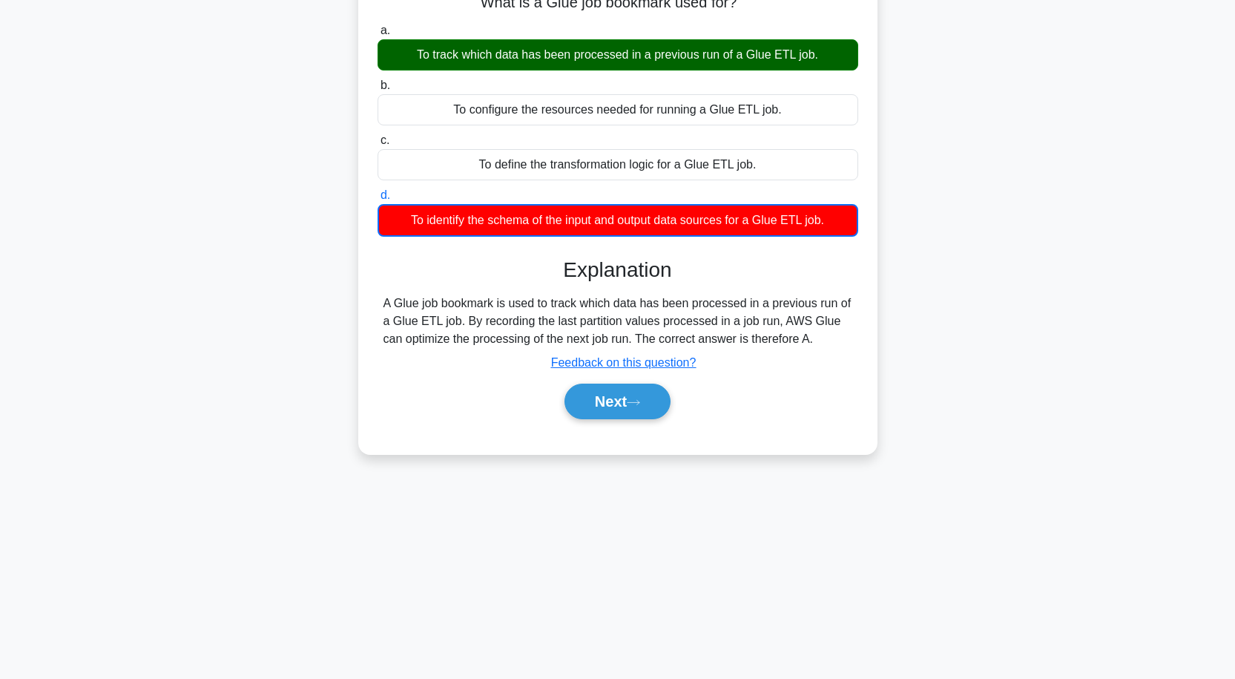
scroll to position [122, 0]
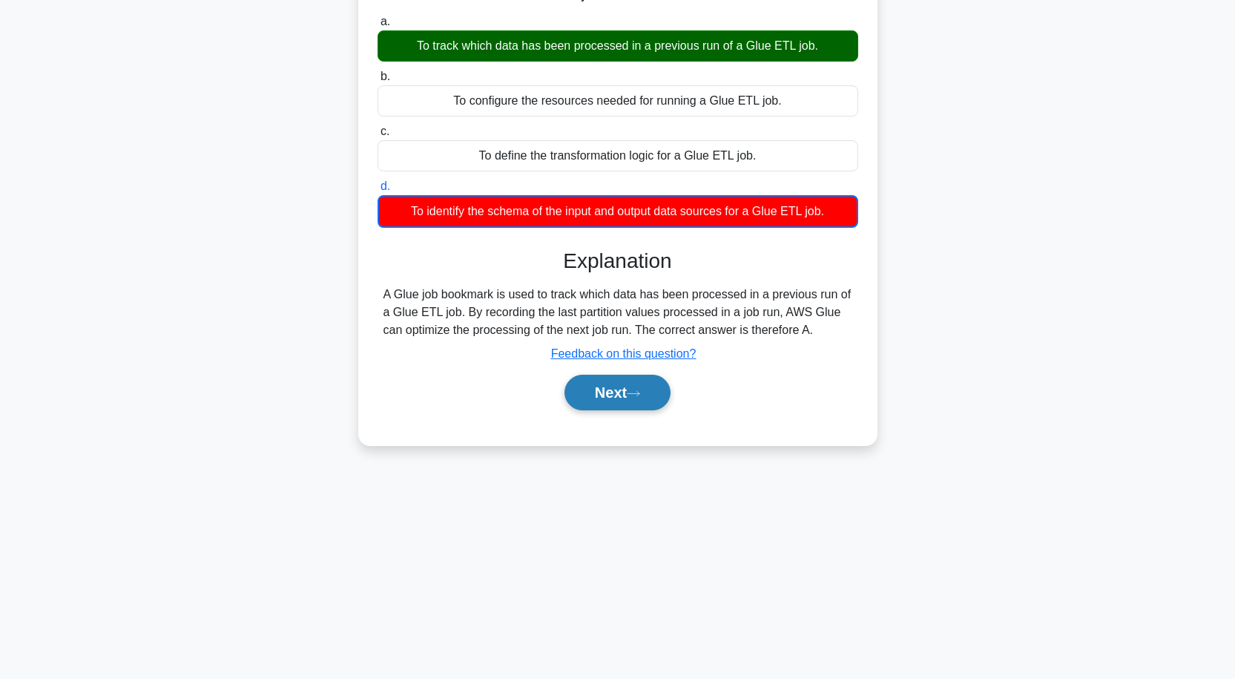
click at [637, 404] on button "Next" at bounding box center [618, 393] width 106 height 36
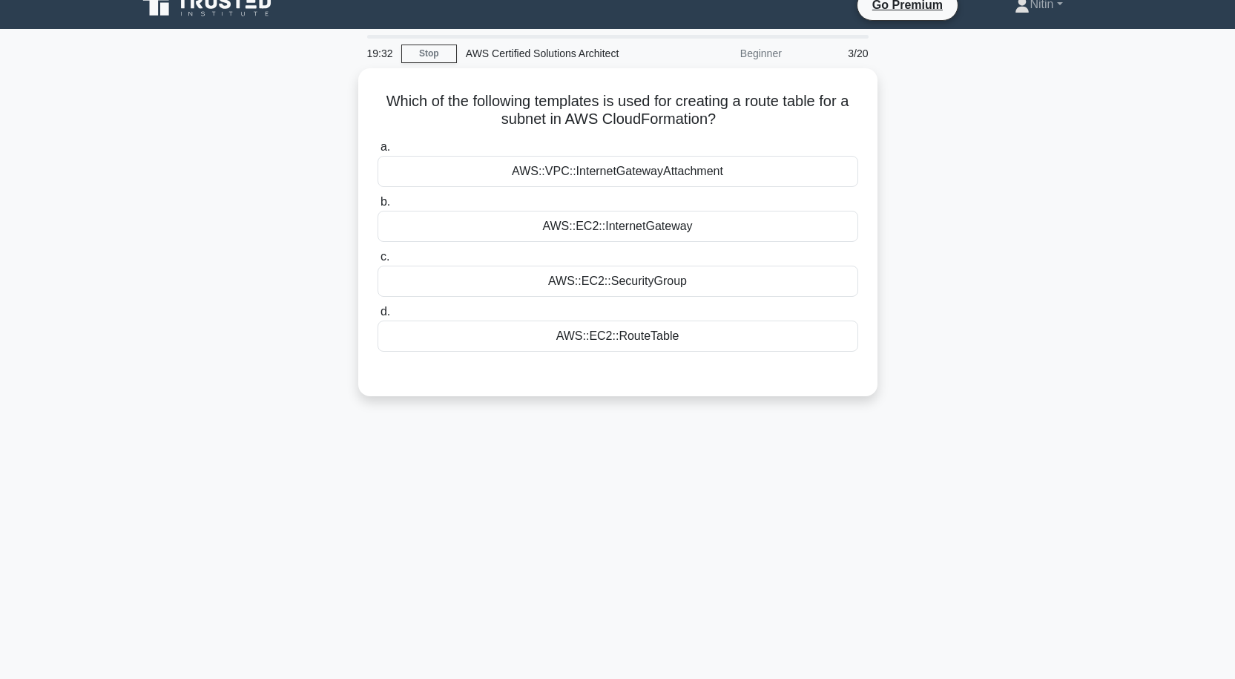
scroll to position [0, 0]
